Goal: Check status: Check status

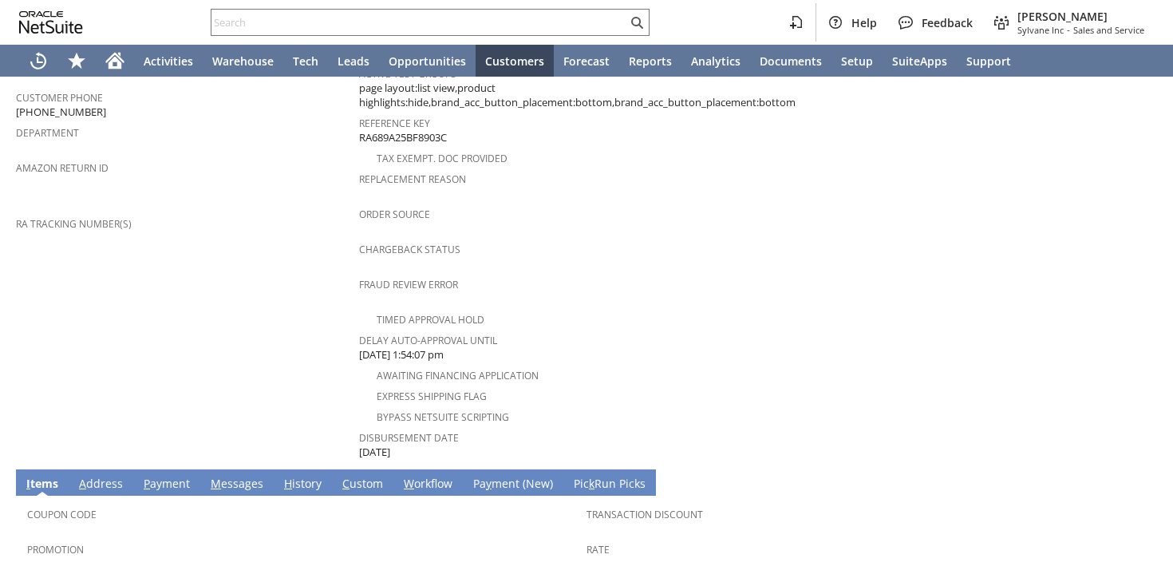
scroll to position [686, 0]
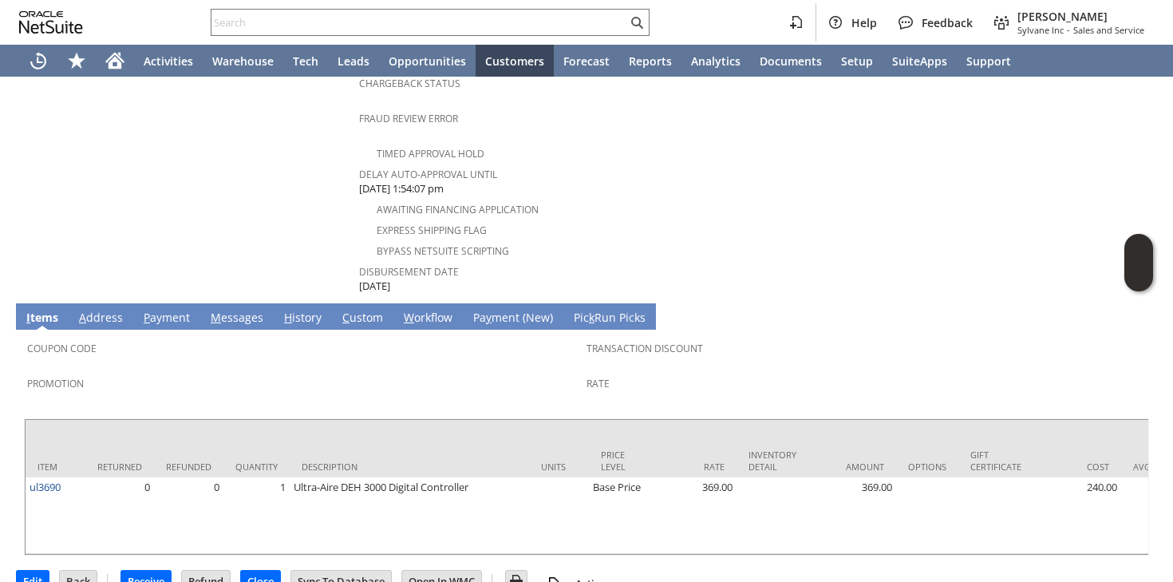
click at [251, 310] on link "M essages" at bounding box center [237, 319] width 61 height 18
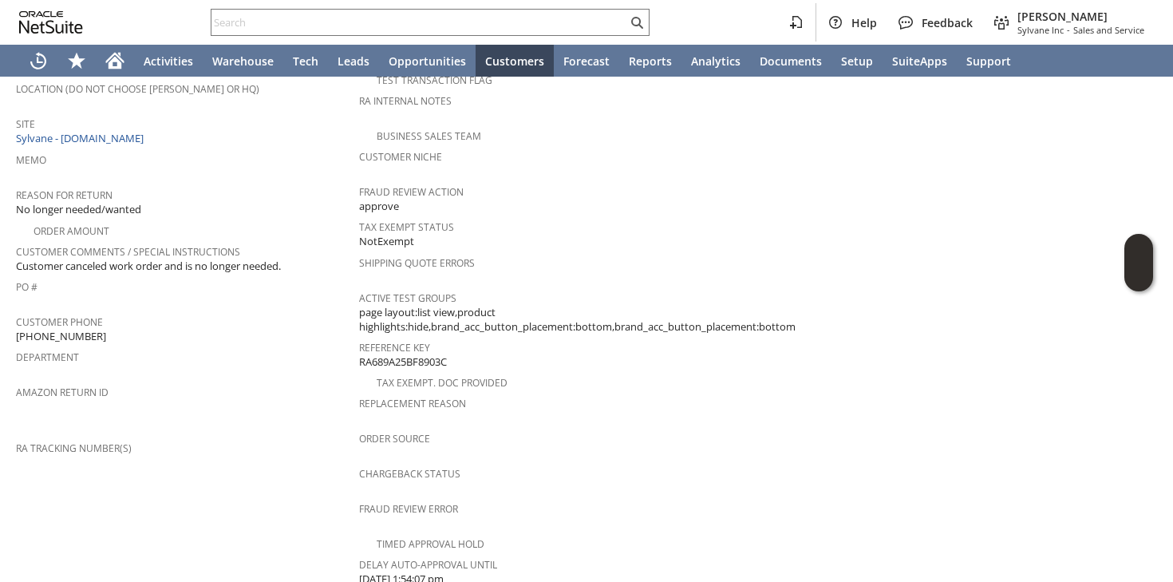
scroll to position [567, 0]
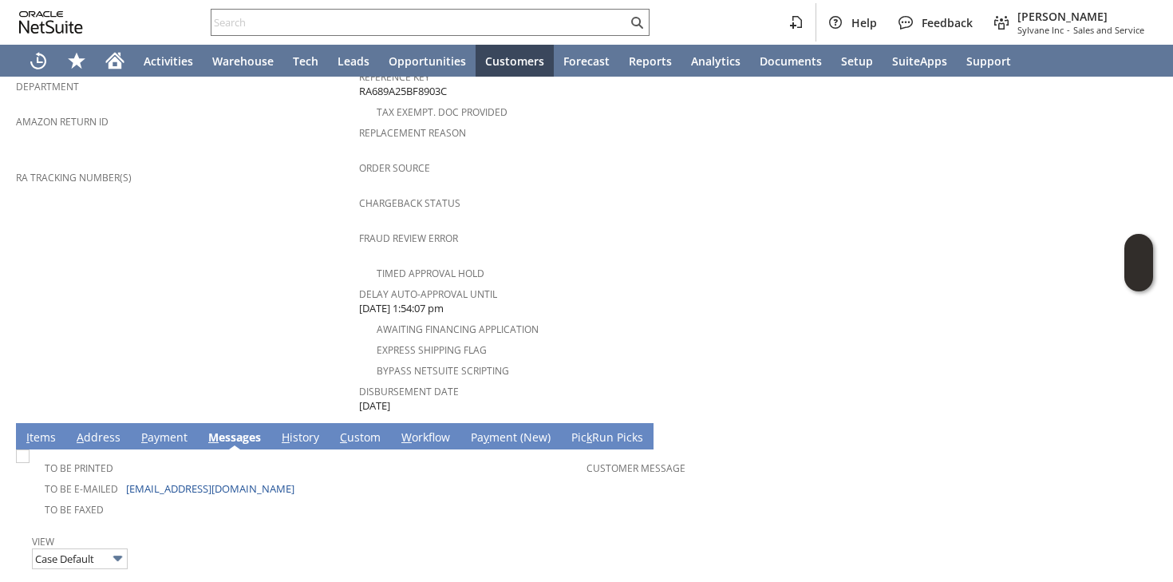
click at [34, 429] on link "I tems" at bounding box center [41, 438] width 38 height 18
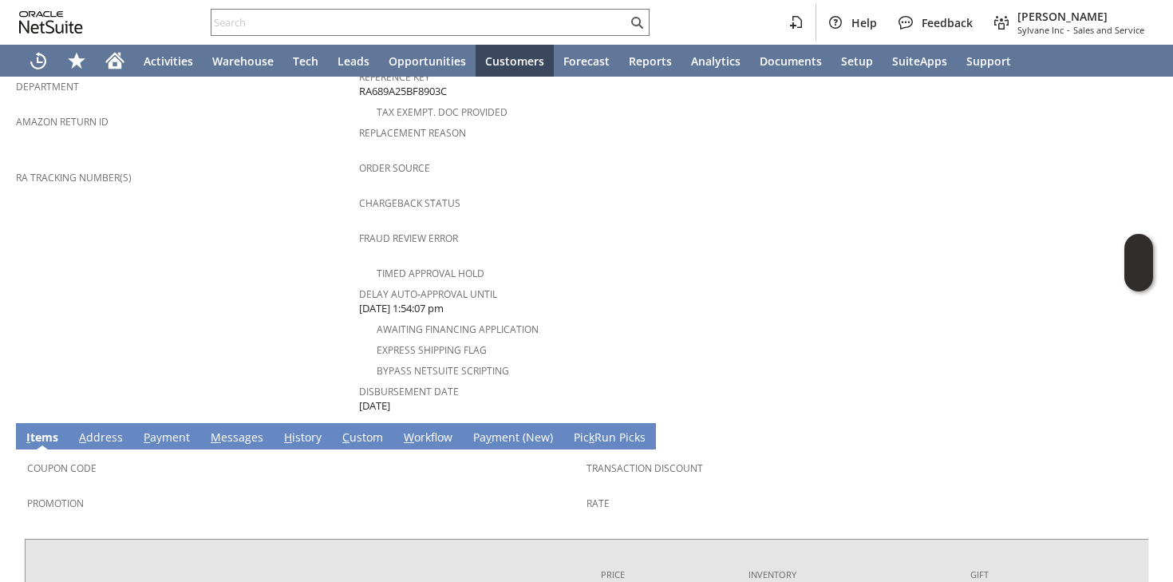
scroll to position [686, 0]
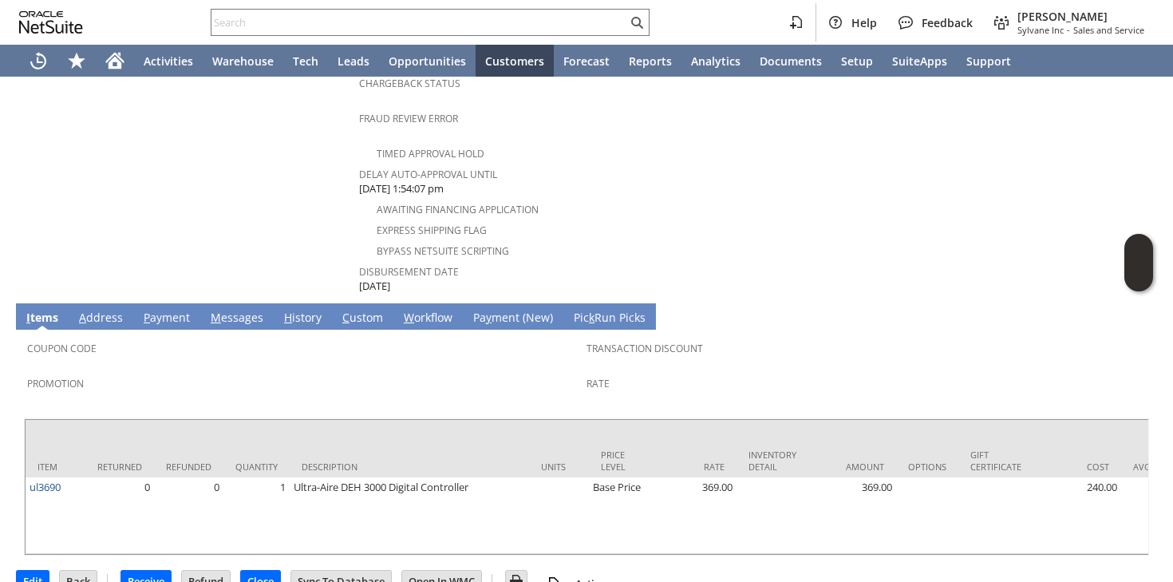
click at [528, 372] on div "Promotion" at bounding box center [303, 389] width 552 height 34
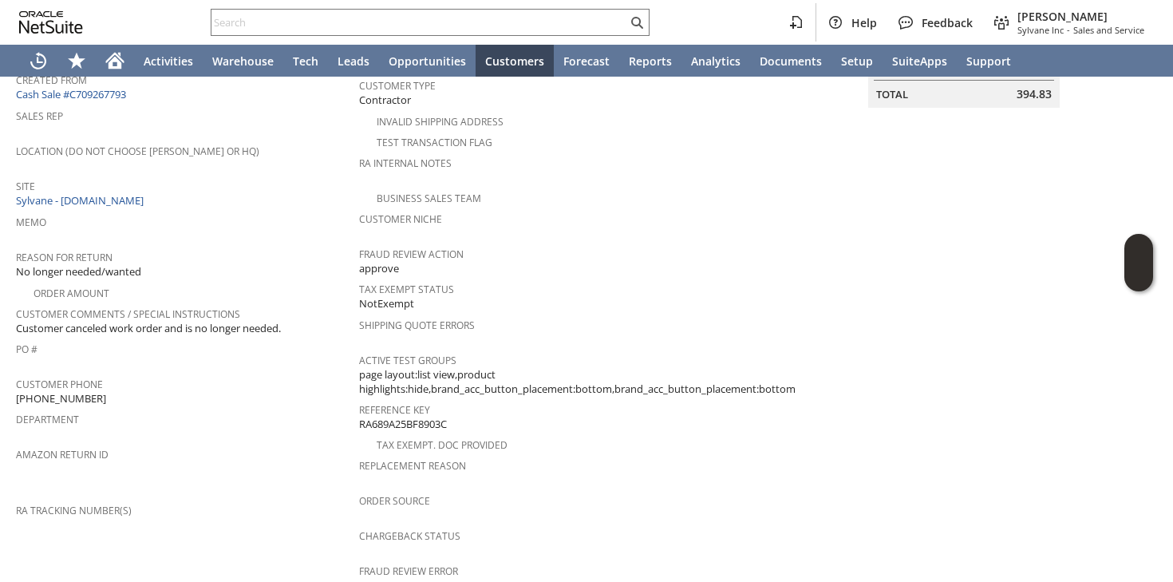
scroll to position [0, 0]
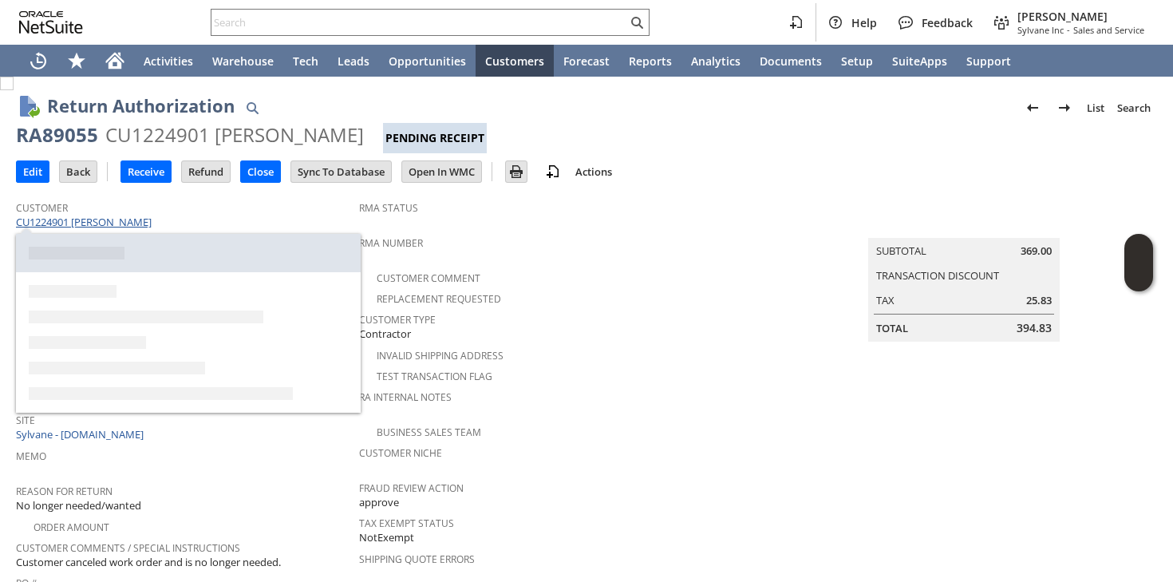
click at [65, 225] on link "CU1224901 [PERSON_NAME]" at bounding box center [86, 222] width 140 height 14
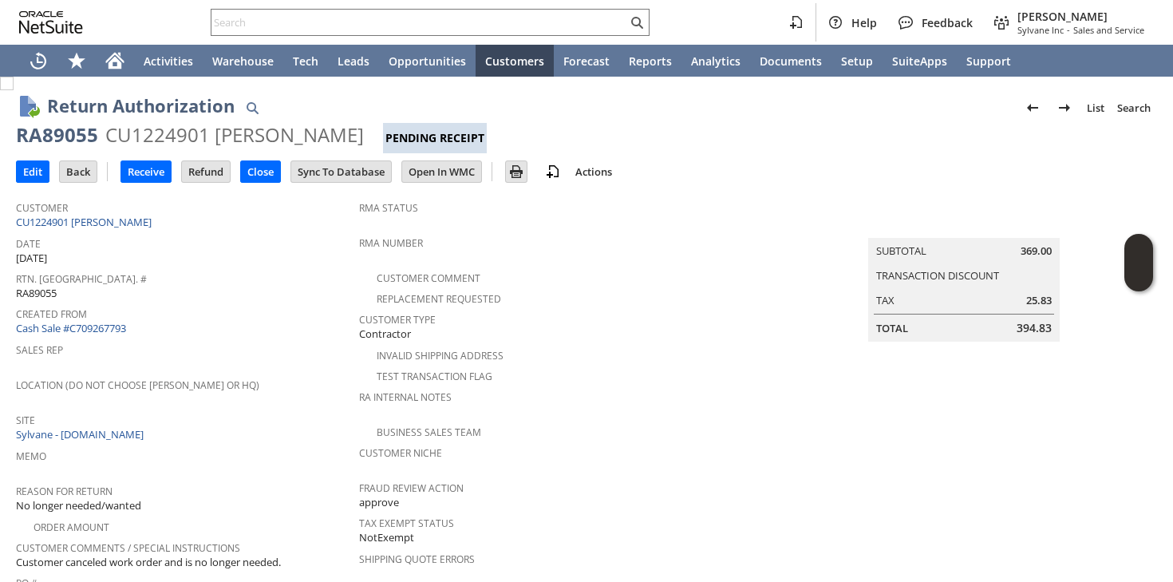
click at [581, 296] on div "Replacement Requested" at bounding box center [581, 296] width 445 height 19
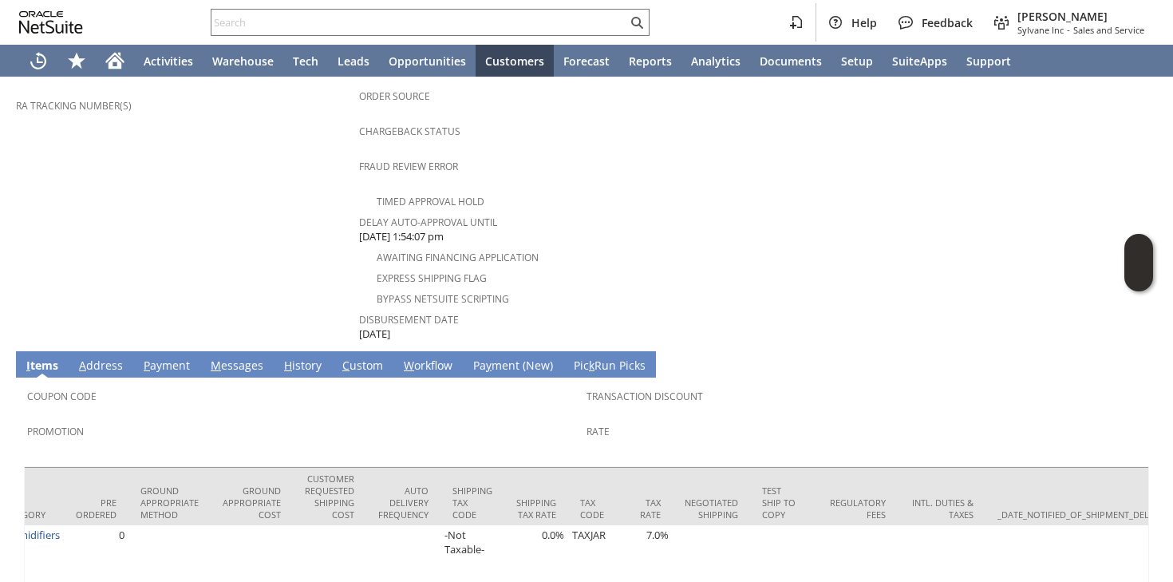
scroll to position [686, 0]
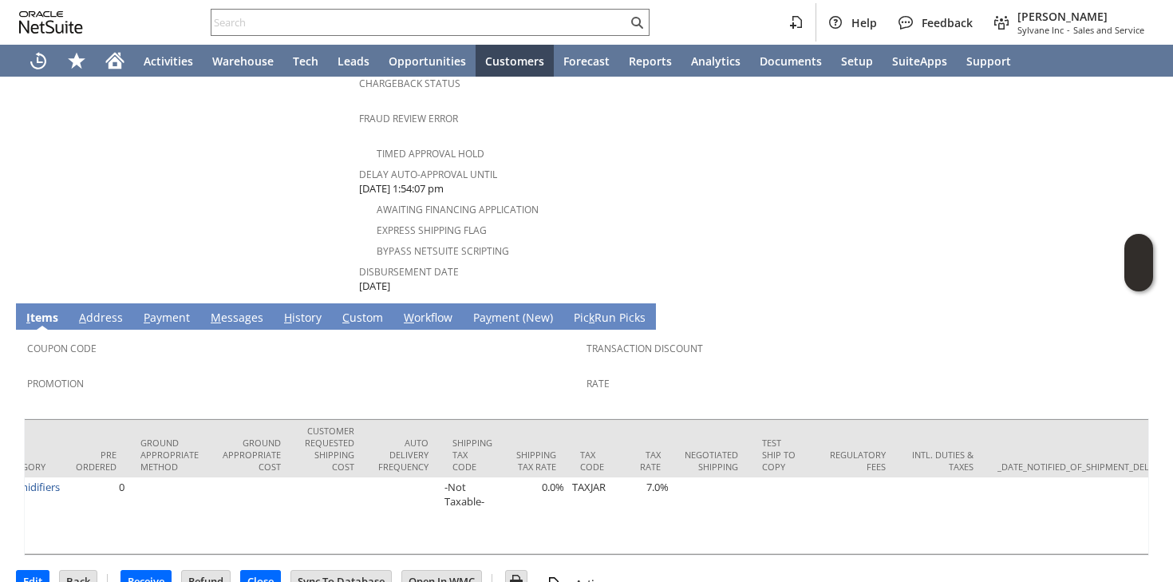
click at [306, 310] on link "H istory" at bounding box center [302, 319] width 45 height 18
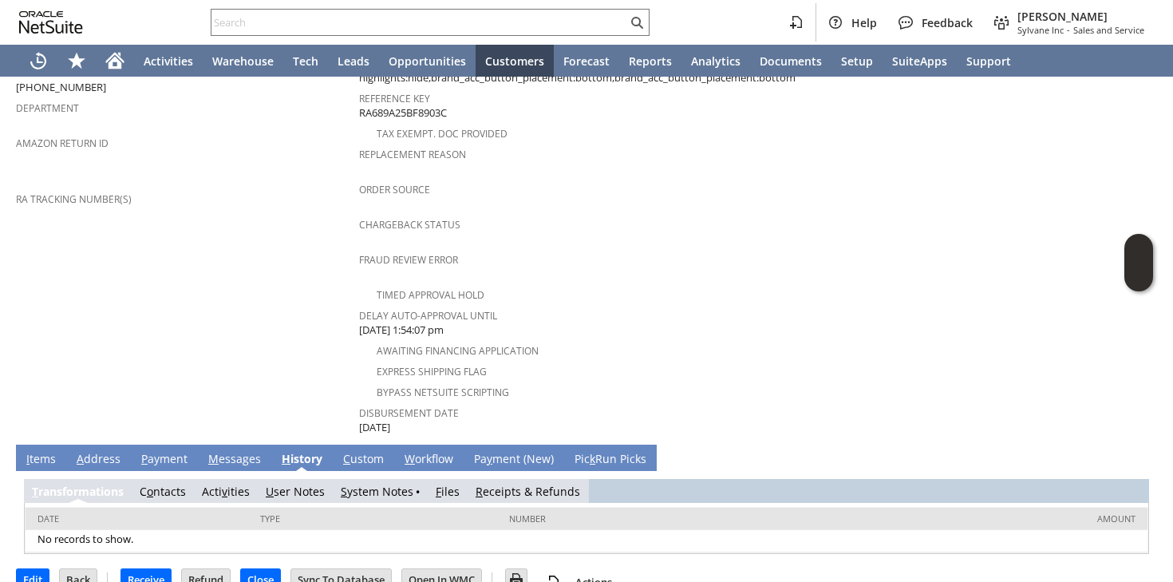
scroll to position [0, 0]
click at [338, 479] on td "S ystem Notes" at bounding box center [380, 491] width 95 height 24
click at [357, 484] on link "S ystem Notes" at bounding box center [377, 491] width 73 height 15
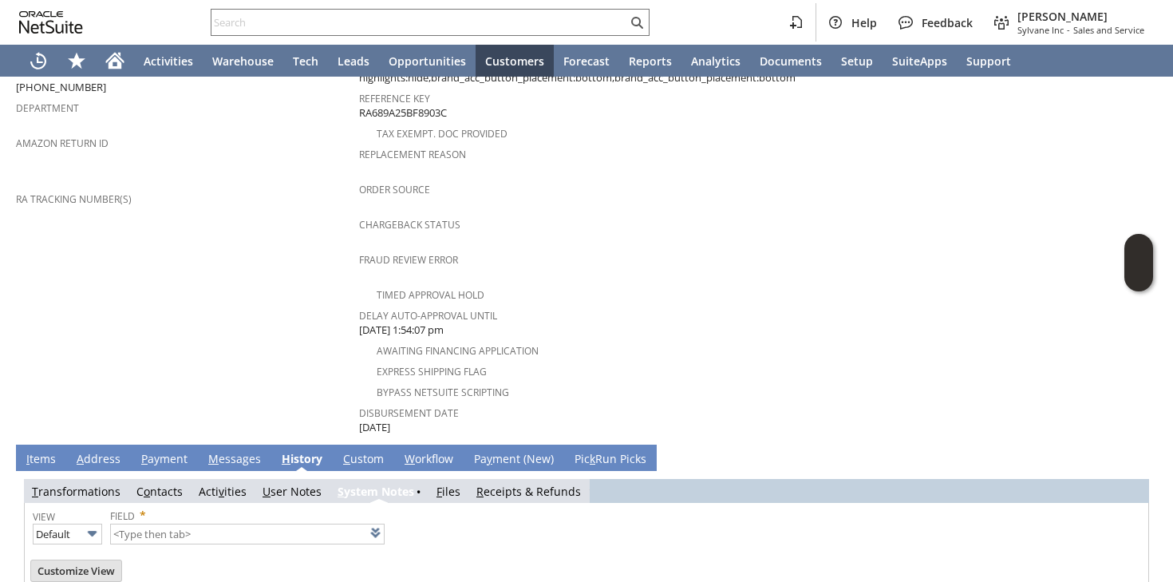
type input "1 to 25 of 81"
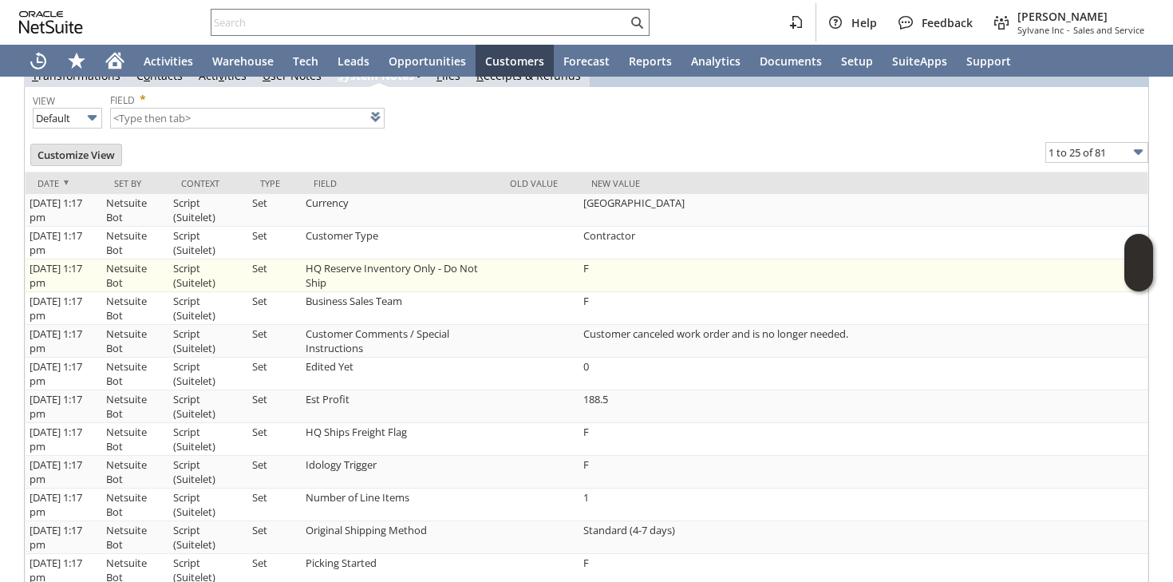
scroll to position [641, 0]
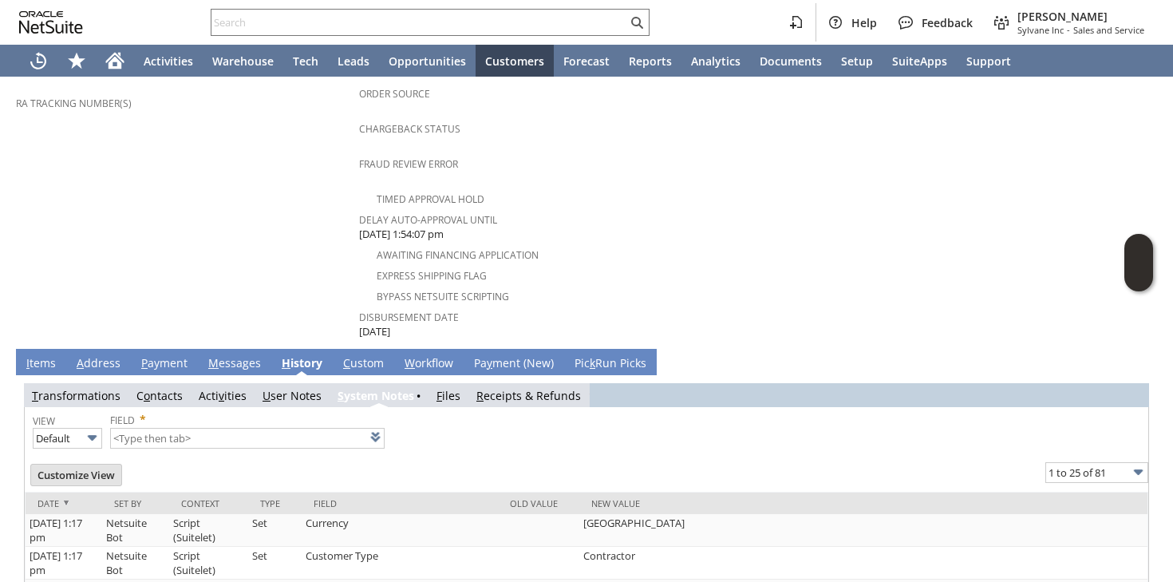
click at [38, 355] on link "I tems" at bounding box center [41, 364] width 38 height 18
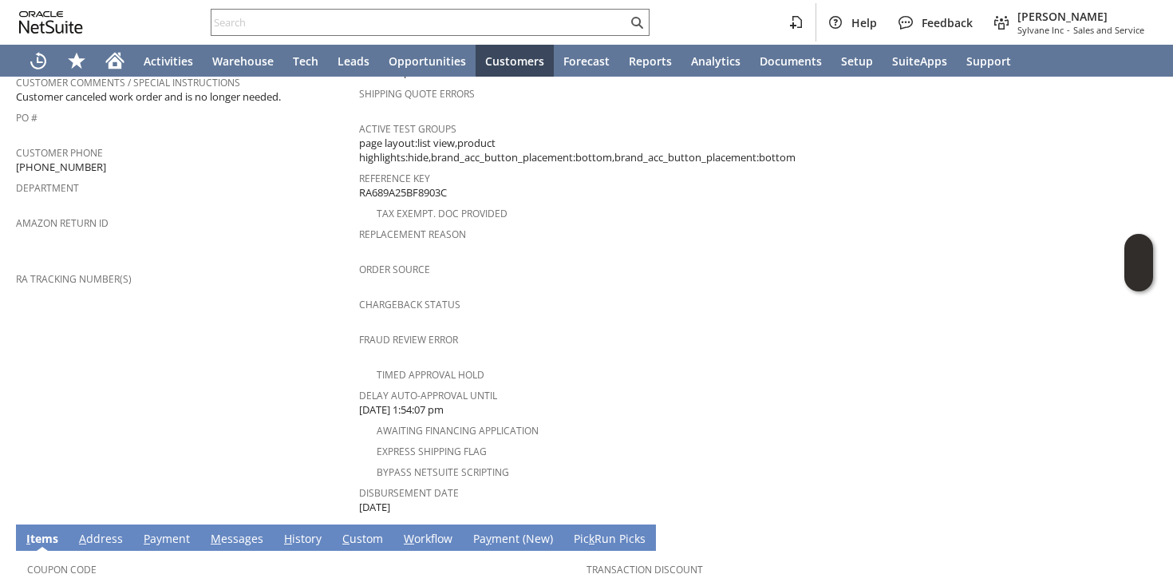
scroll to position [393, 0]
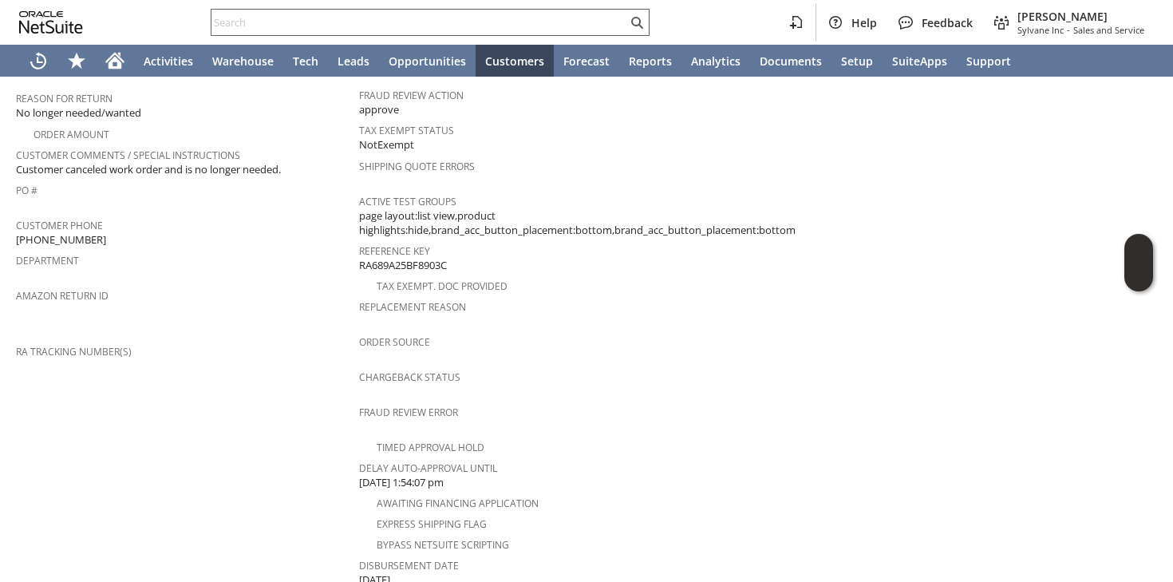
click at [342, 26] on input "text" at bounding box center [420, 22] width 416 height 19
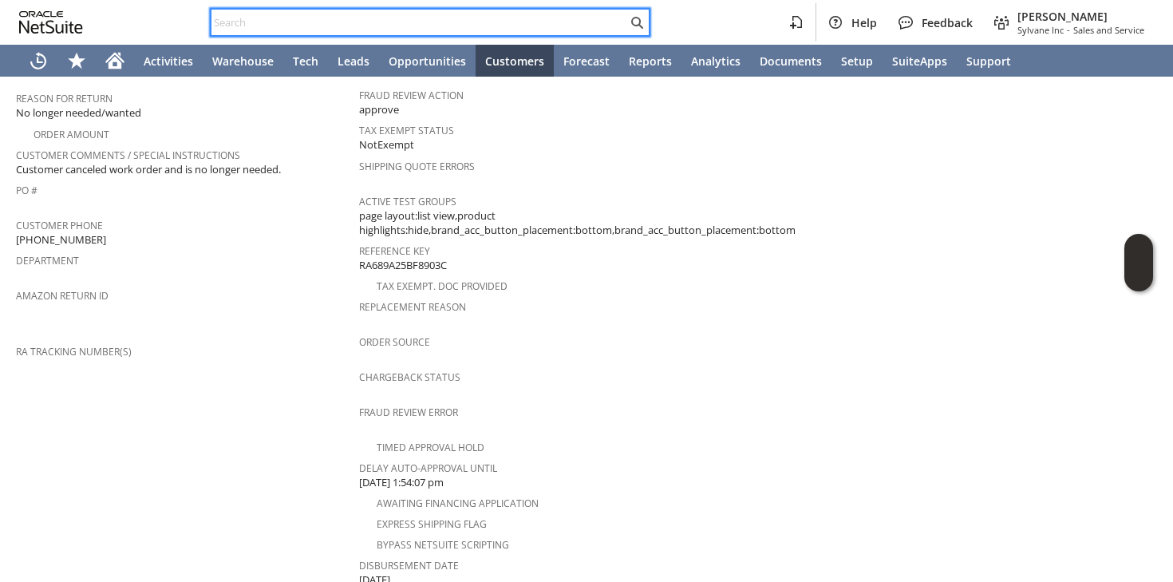
paste input "214295"
type input "214295"
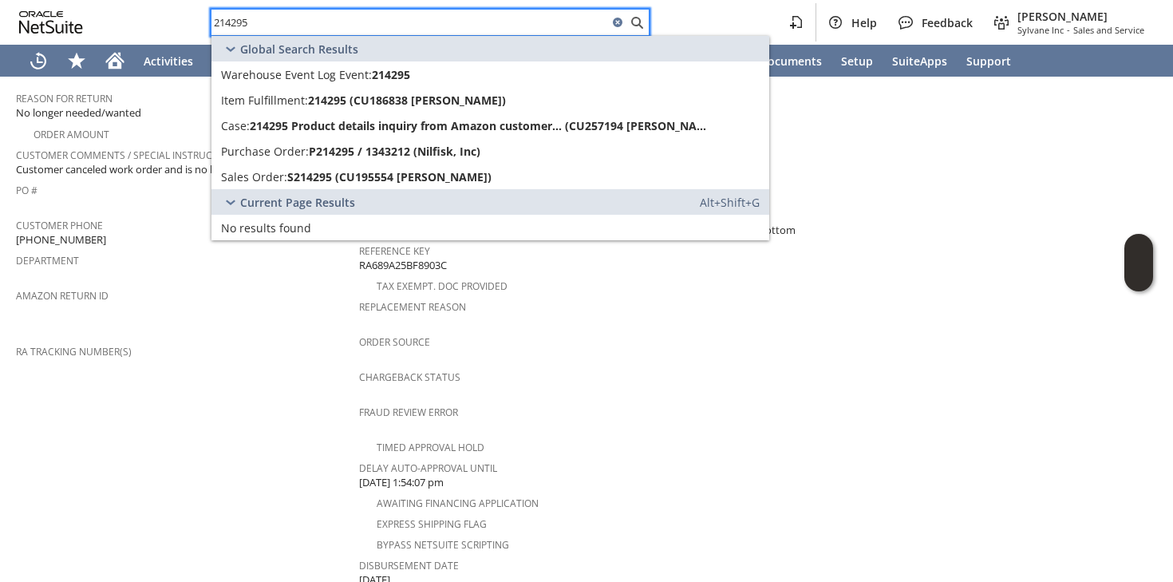
click at [371, 17] on input "214295" at bounding box center [410, 22] width 397 height 19
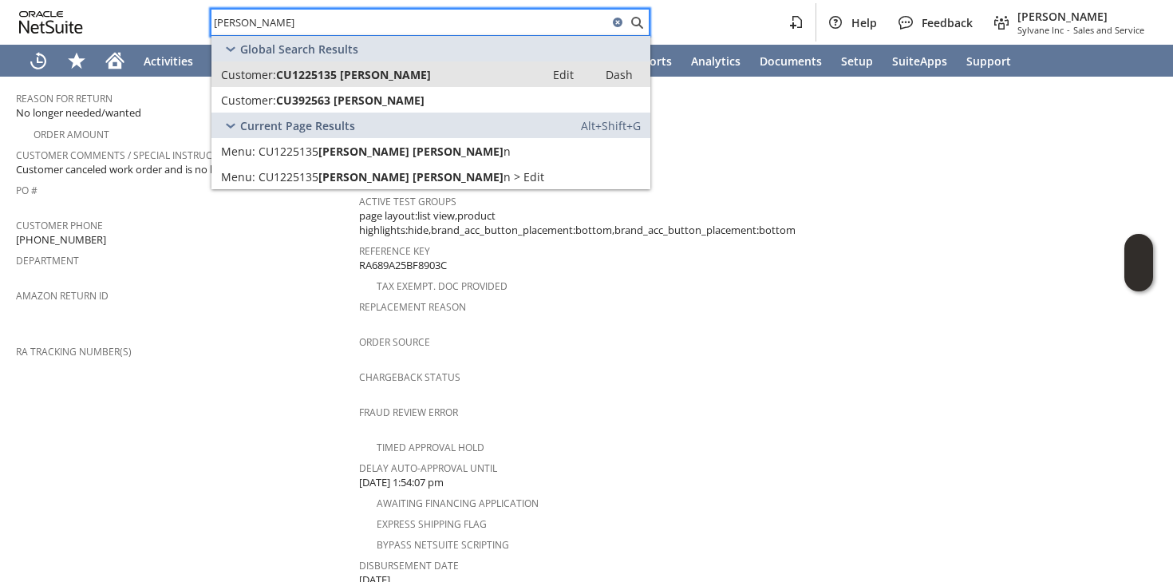
type input "Eric thoman"
click at [350, 78] on span "CU1225135 Eric Thomann" at bounding box center [353, 74] width 155 height 15
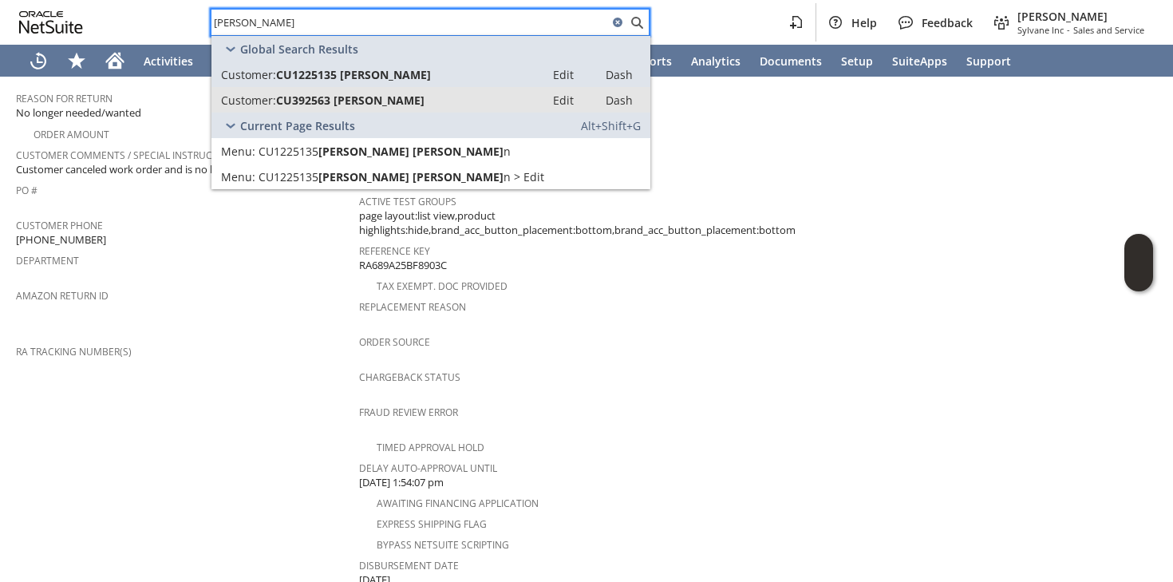
click at [350, 97] on span "CU392563 ERIC THOMAN" at bounding box center [350, 100] width 148 height 15
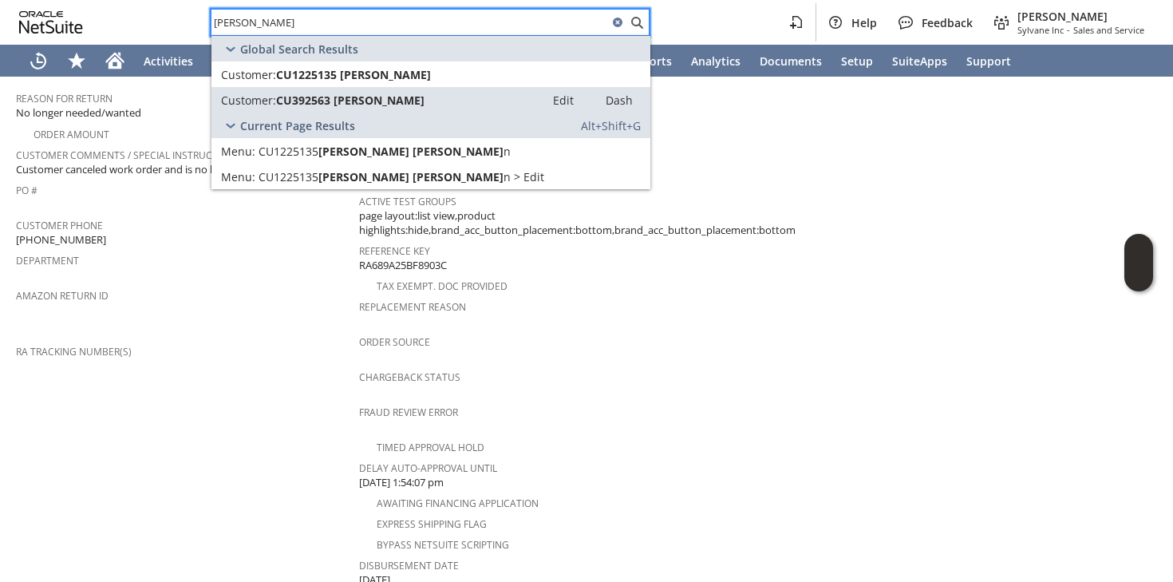
click at [295, 319] on span "Return Tracking Numbers" at bounding box center [183, 328] width 335 height 18
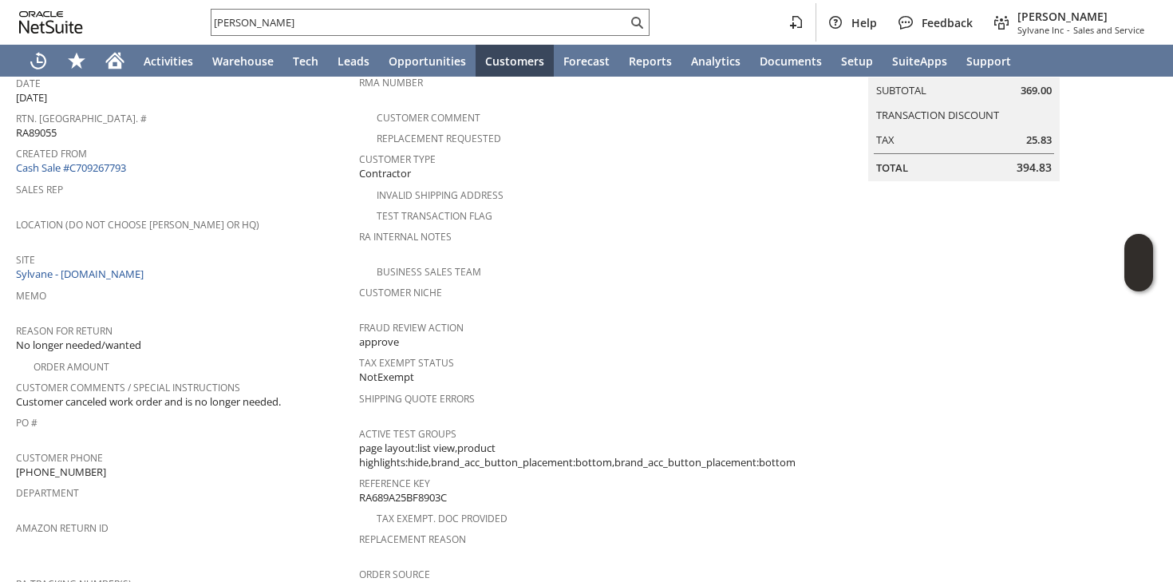
scroll to position [0, 0]
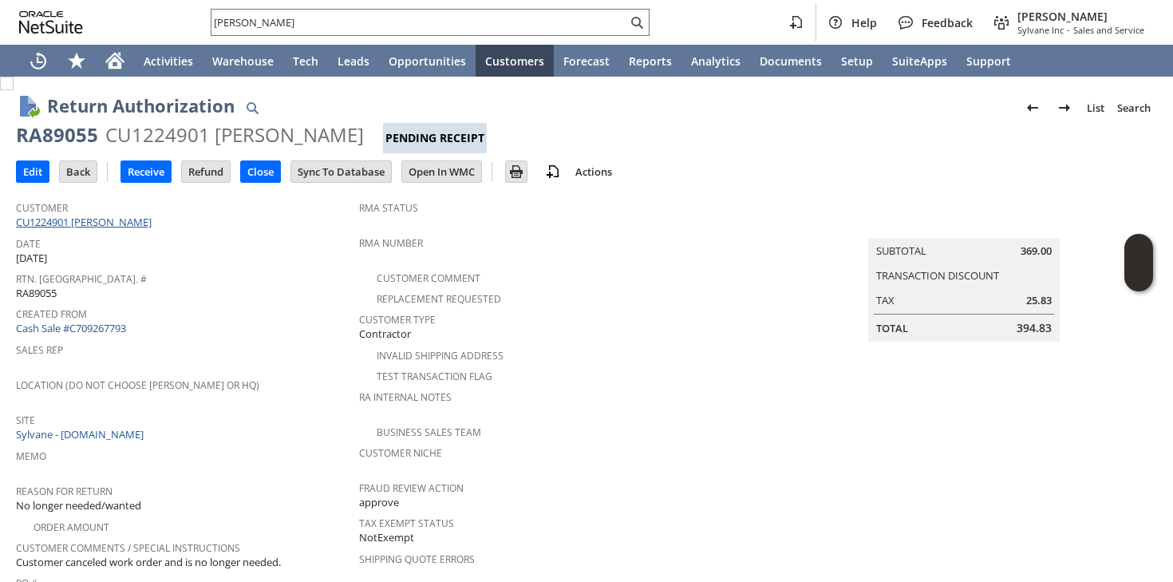
click at [98, 223] on link "CU1224901 [PERSON_NAME]" at bounding box center [86, 222] width 140 height 14
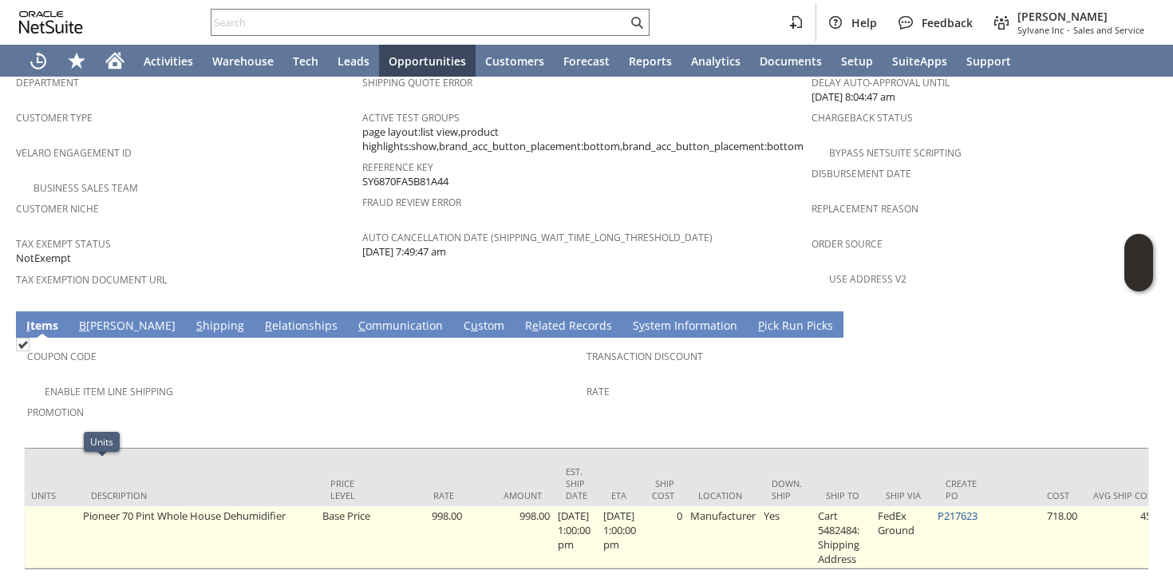
scroll to position [0, 689]
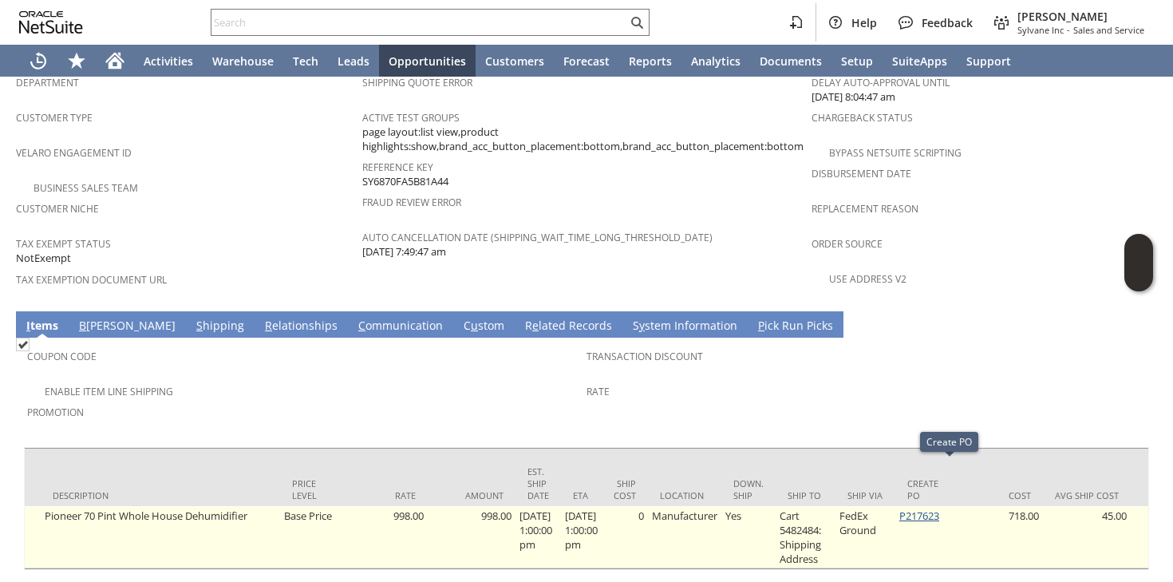
click at [939, 508] on link "P217623" at bounding box center [920, 515] width 40 height 14
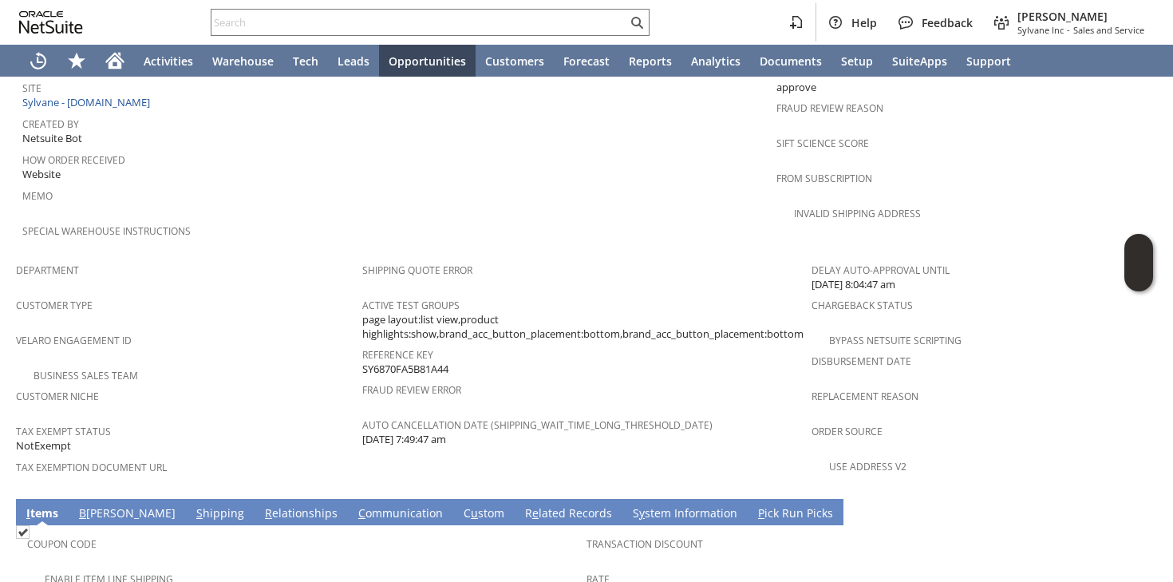
scroll to position [570, 0]
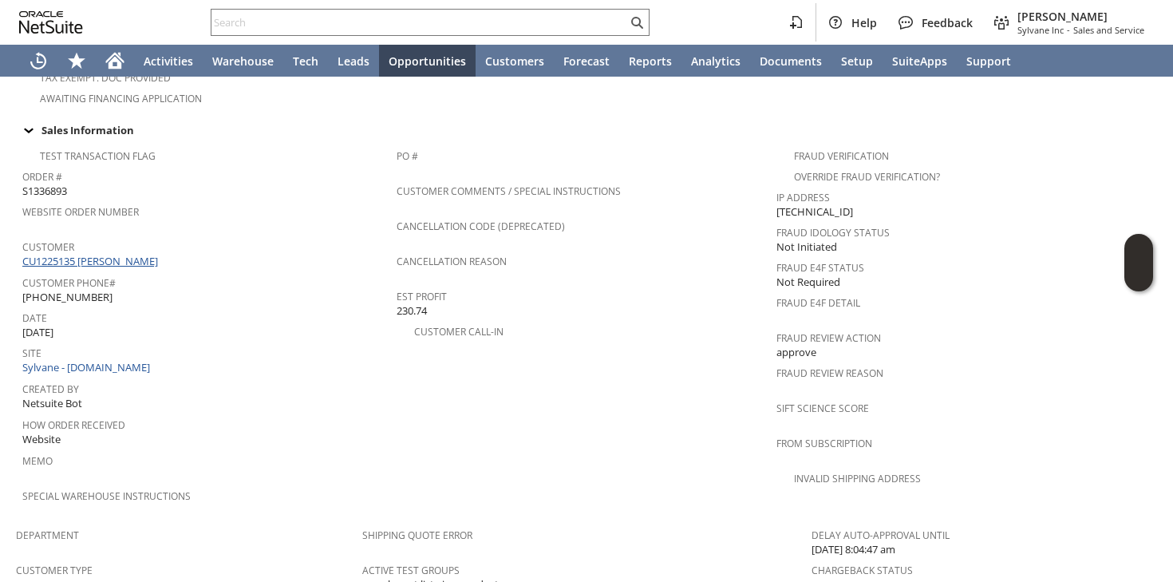
click at [117, 254] on link "CU1225135 Eric Thomann" at bounding box center [92, 261] width 140 height 14
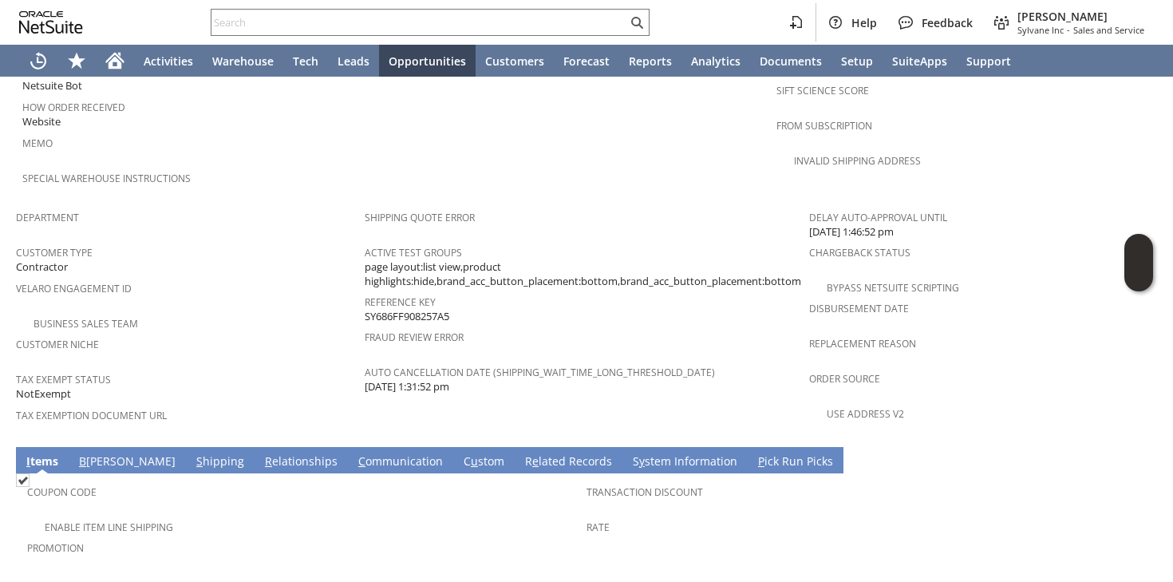
scroll to position [1022, 0]
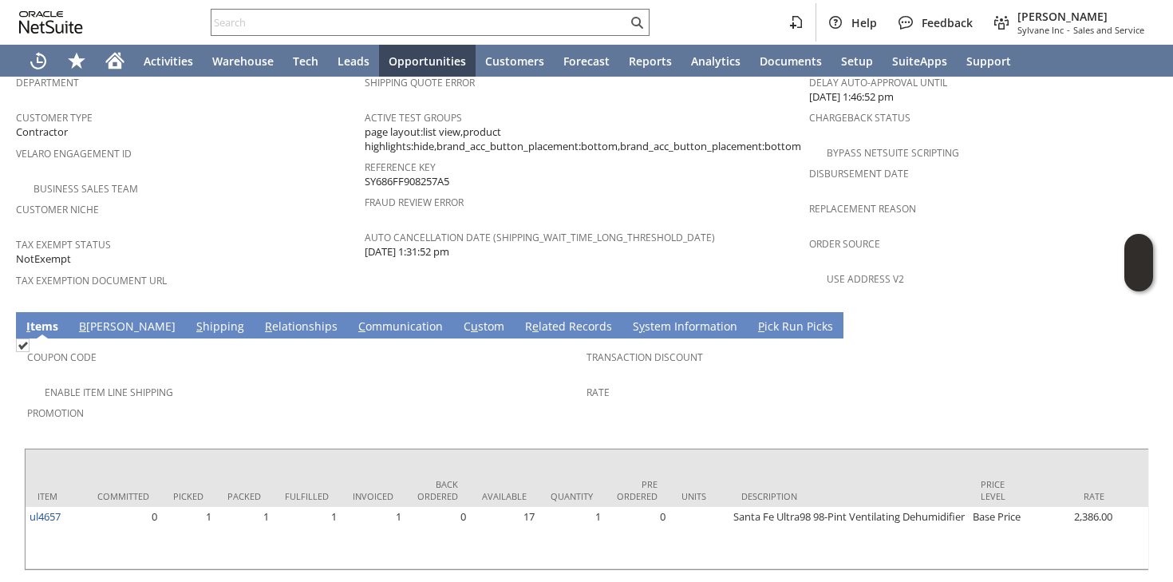
click at [192, 318] on link "S hipping" at bounding box center [220, 327] width 56 height 18
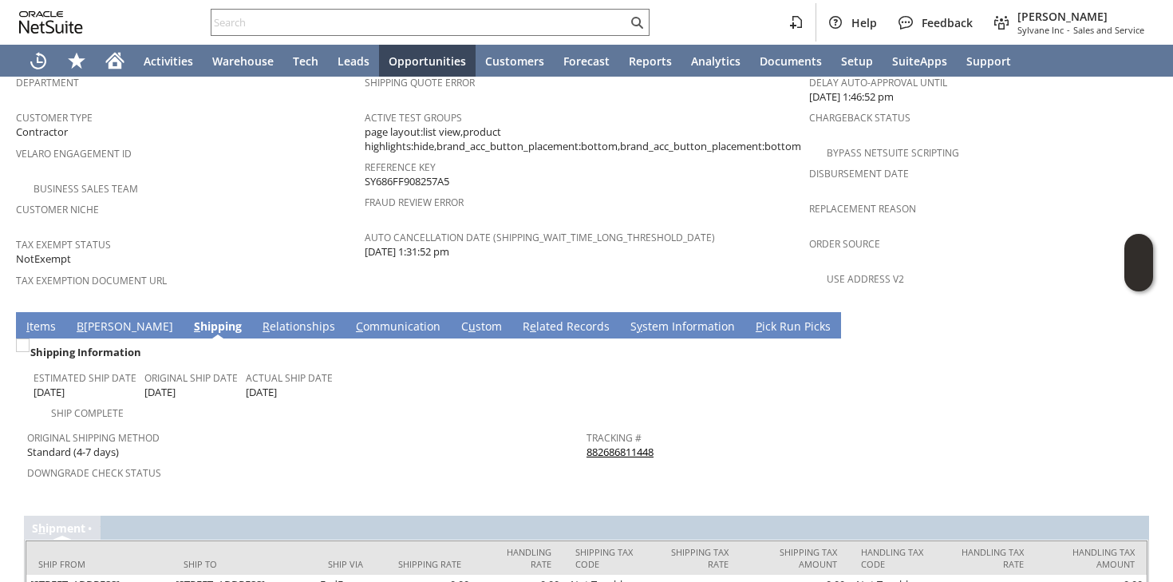
scroll to position [1061, 0]
